Goal: Information Seeking & Learning: Learn about a topic

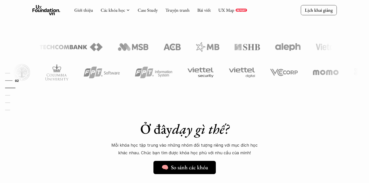
scroll to position [254, 0]
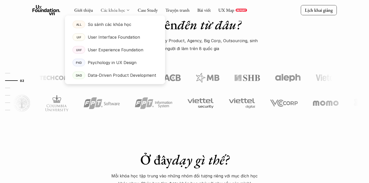
click at [116, 9] on link "Các khóa học" at bounding box center [113, 10] width 24 height 6
click at [115, 49] on p "User Experience Foundation" at bounding box center [116, 50] width 56 height 8
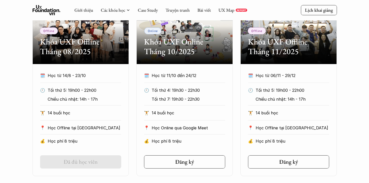
scroll to position [252, 0]
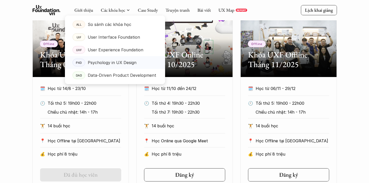
click at [114, 61] on p "Psychology in UX Design" at bounding box center [112, 63] width 49 height 8
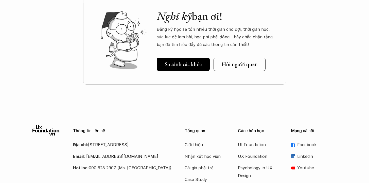
scroll to position [2408, 0]
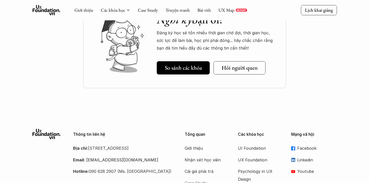
click at [205, 179] on p "Case Study" at bounding box center [205, 183] width 41 height 8
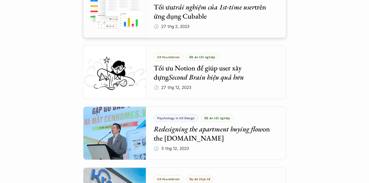
scroll to position [986, 0]
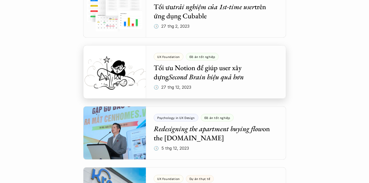
click at [222, 67] on div at bounding box center [184, 71] width 203 height 53
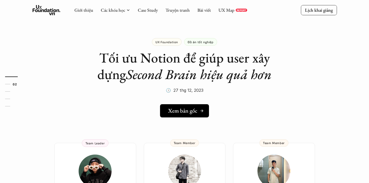
click at [188, 106] on link "Xem bản gốc" at bounding box center [184, 110] width 49 height 13
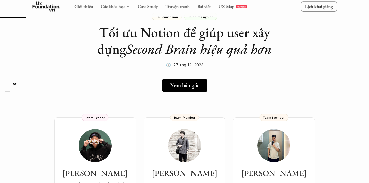
scroll to position [50, 0]
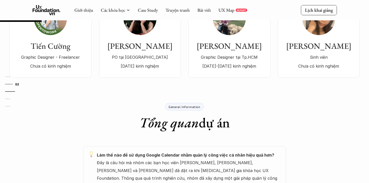
scroll to position [69, 0]
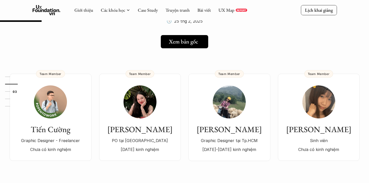
click at [190, 43] on h5 "Xem bản gốc" at bounding box center [183, 41] width 29 height 7
